Goal: Navigation & Orientation: Find specific page/section

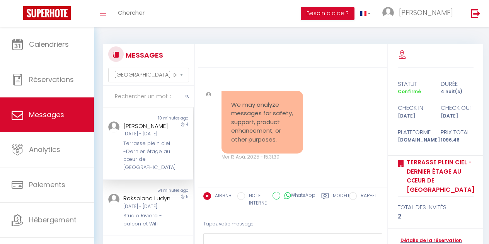
select select "message"
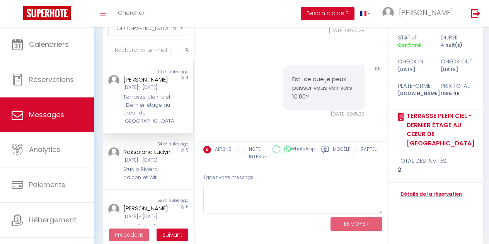
scroll to position [24, 0]
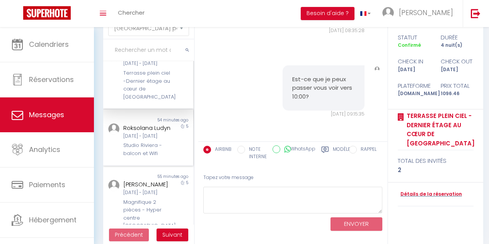
click at [153, 140] on div "[DATE] - [DATE]" at bounding box center [147, 136] width 48 height 7
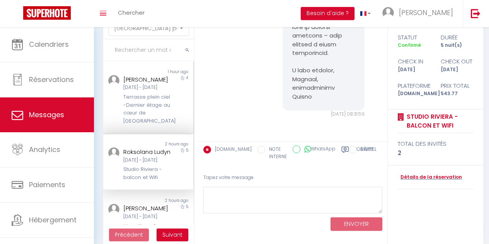
click at [152, 91] on div "[DATE] - [DATE]" at bounding box center [147, 87] width 48 height 7
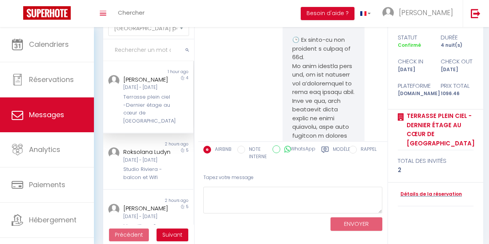
scroll to position [3135, 0]
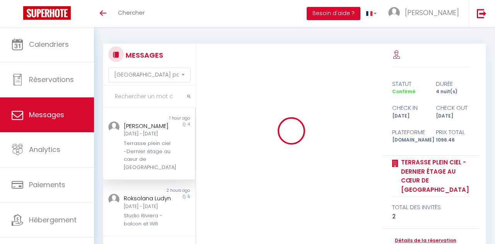
select select "message"
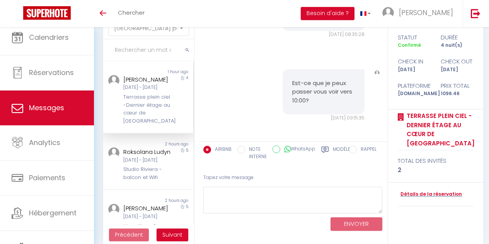
scroll to position [3135, 0]
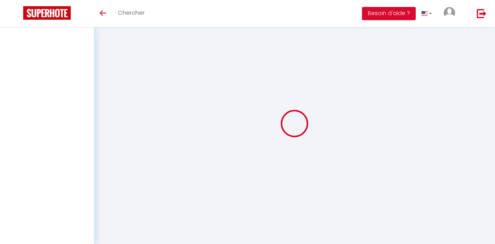
select select "message"
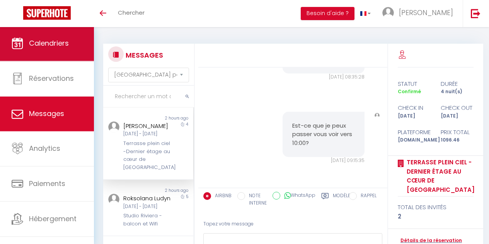
click at [60, 44] on span "Calendriers" at bounding box center [49, 43] width 40 height 10
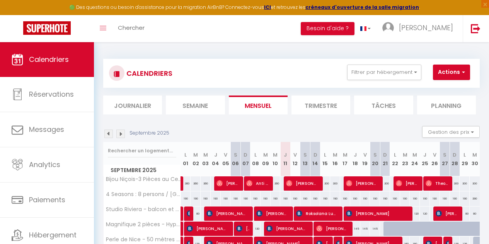
click at [205, 104] on li "Semaine" at bounding box center [195, 104] width 59 height 19
